Goal: Task Accomplishment & Management: Use online tool/utility

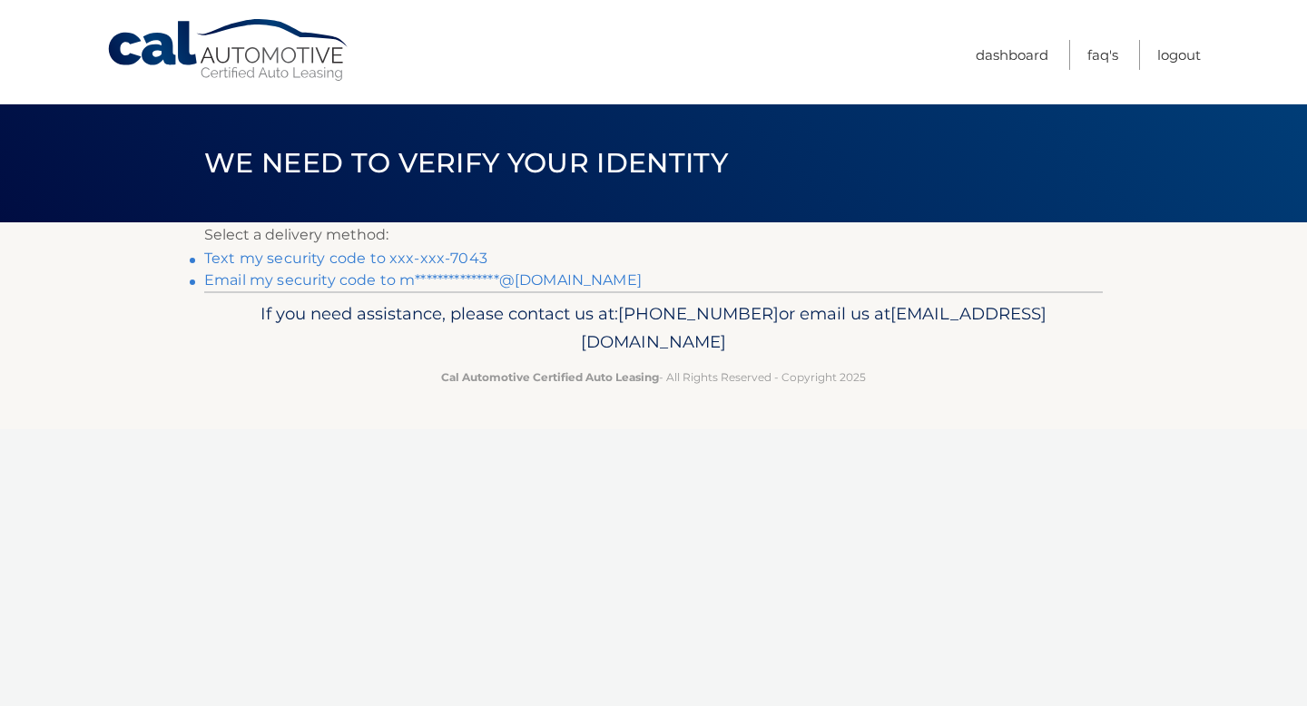
click at [387, 258] on link "Text my security code to xxx-xxx-7043" at bounding box center [345, 258] width 283 height 17
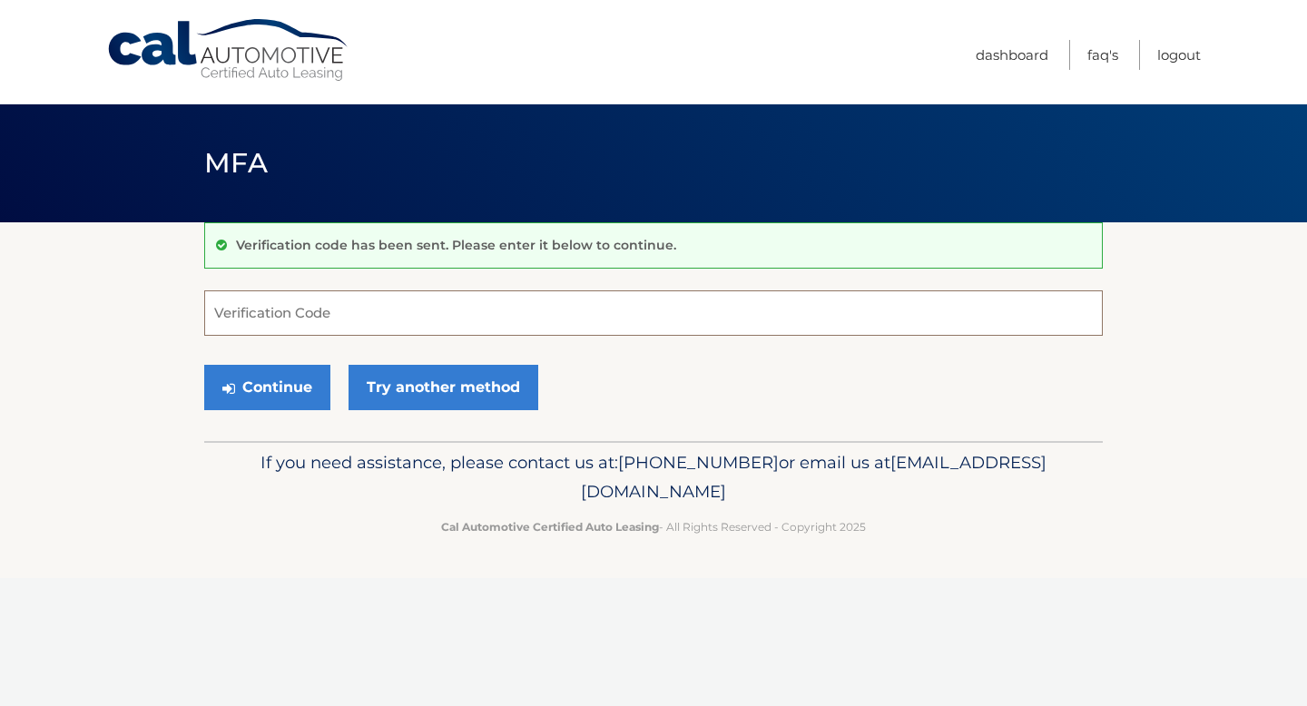
click at [360, 326] on input "Verification Code" at bounding box center [653, 312] width 898 height 45
type input "739068"
click at [204, 365] on button "Continue" at bounding box center [267, 387] width 126 height 45
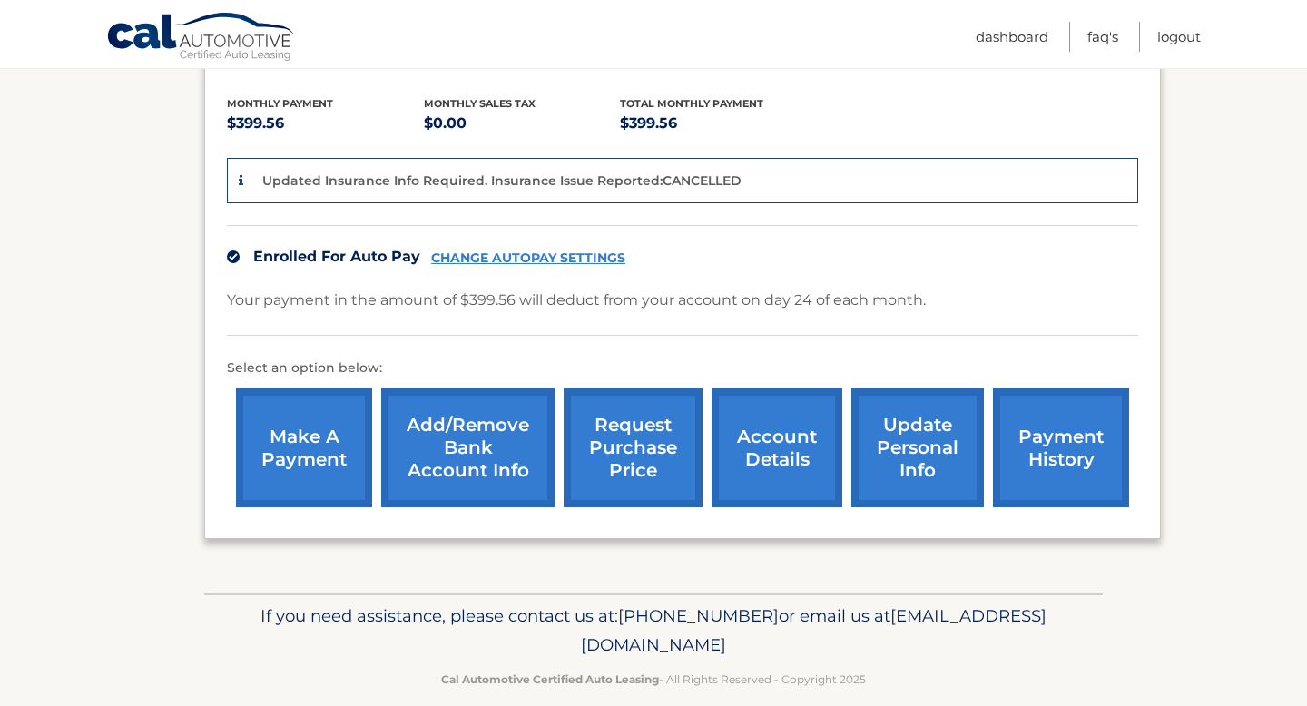
scroll to position [385, 0]
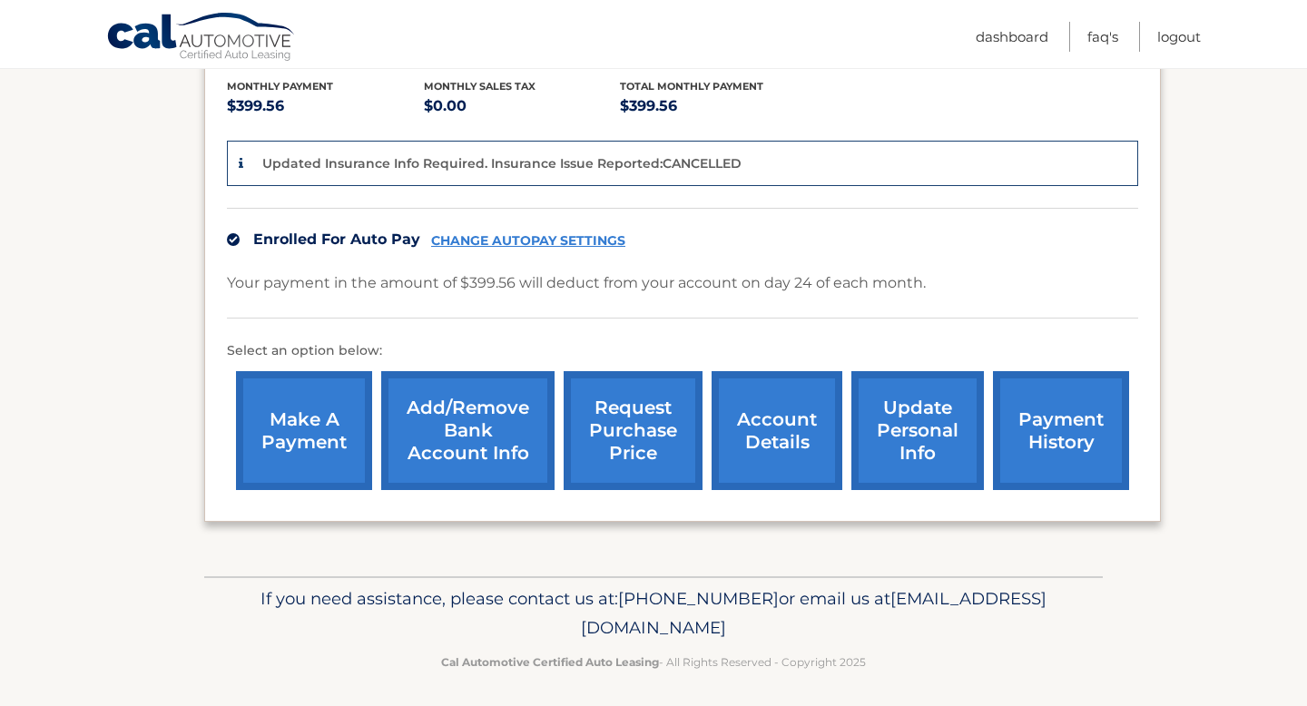
click at [623, 408] on link "request purchase price" at bounding box center [633, 430] width 139 height 119
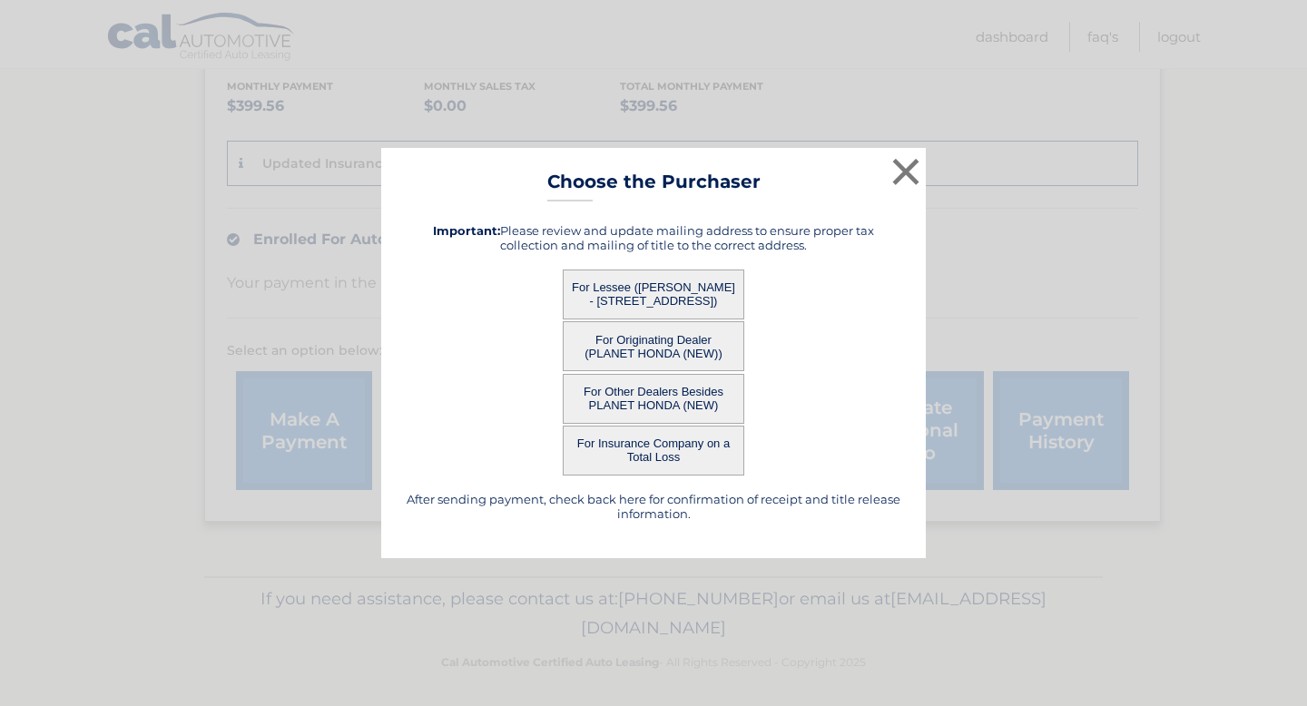
click at [675, 299] on button "For Lessee ([PERSON_NAME] - [STREET_ADDRESS])" at bounding box center [654, 295] width 182 height 50
click at [657, 289] on button "For Lessee ([PERSON_NAME] - [STREET_ADDRESS])" at bounding box center [654, 295] width 182 height 50
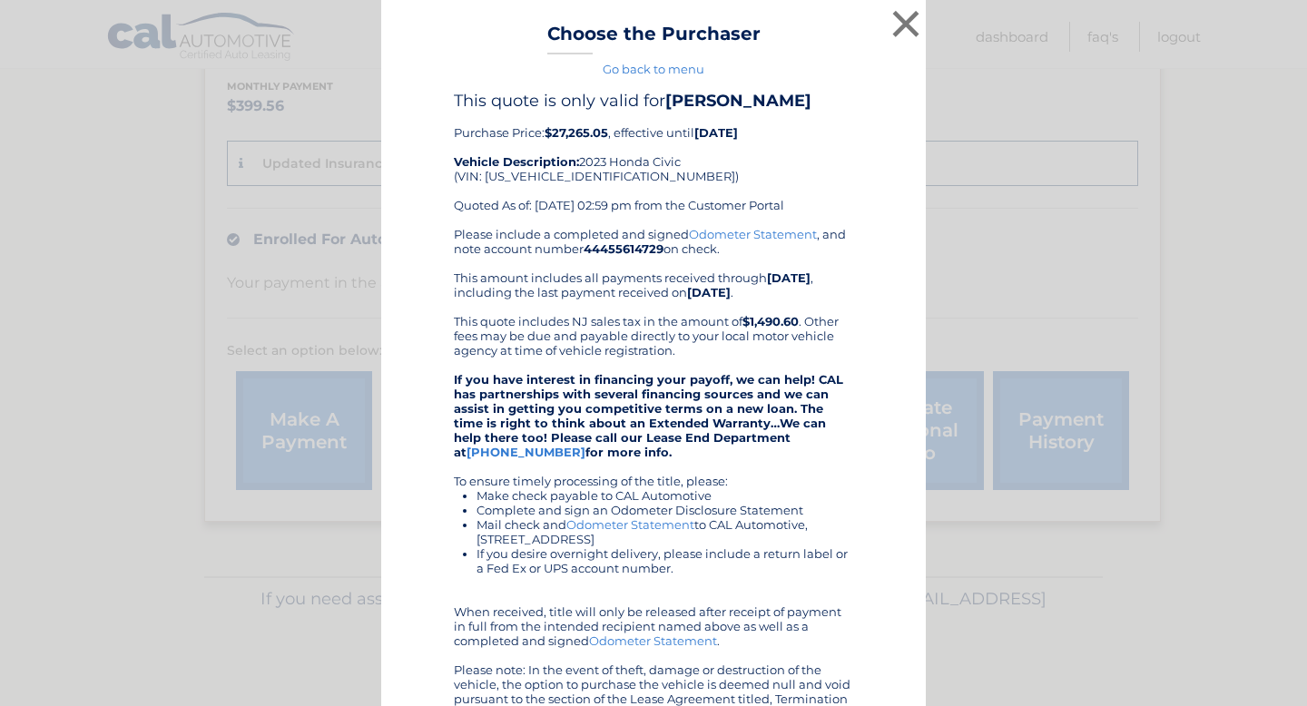
click at [658, 293] on div "Please include a completed and signed Odometer Statement , and note account num…" at bounding box center [653, 474] width 399 height 494
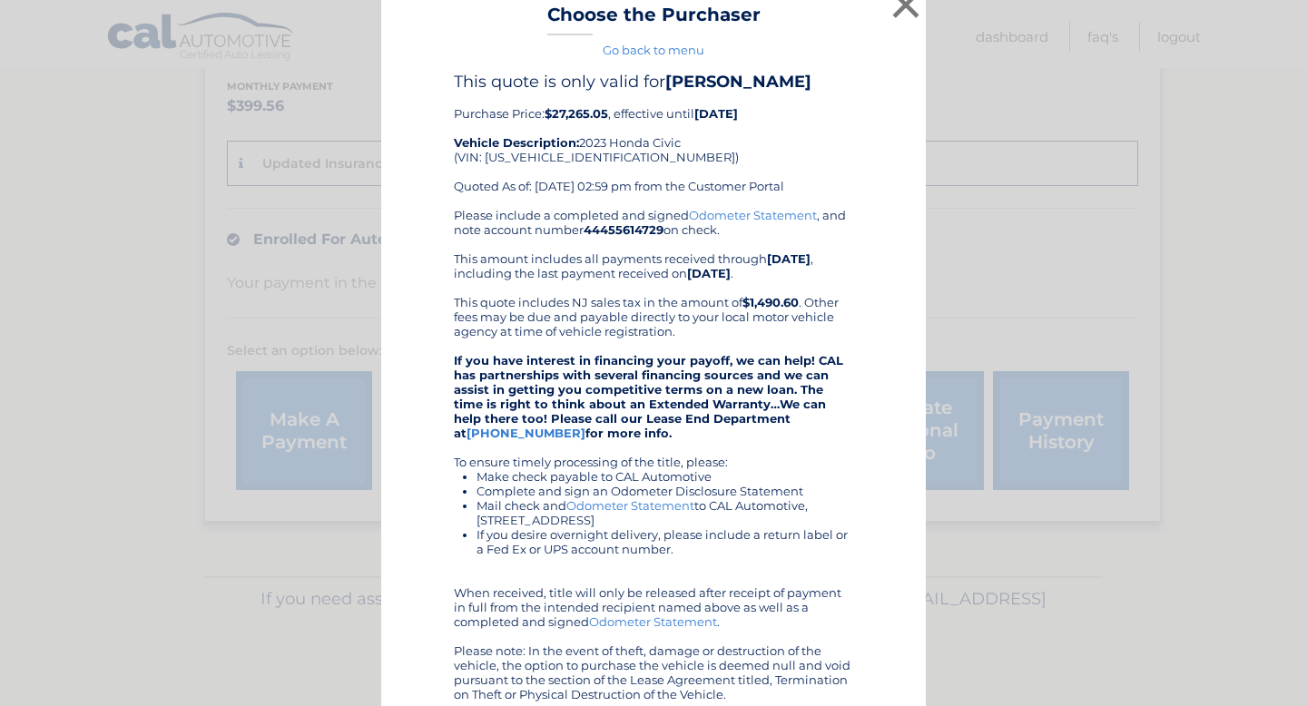
scroll to position [0, 0]
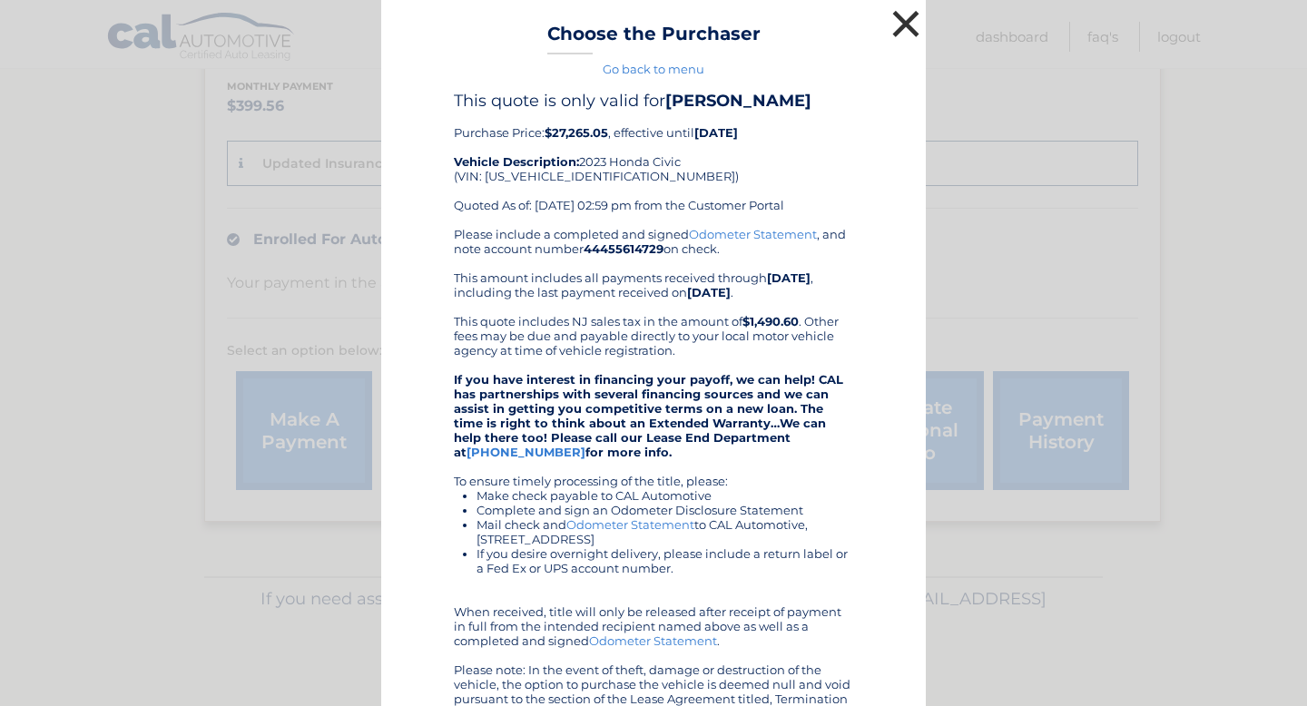
click at [898, 34] on button "×" at bounding box center [906, 23] width 36 height 36
